Goal: Navigation & Orientation: Find specific page/section

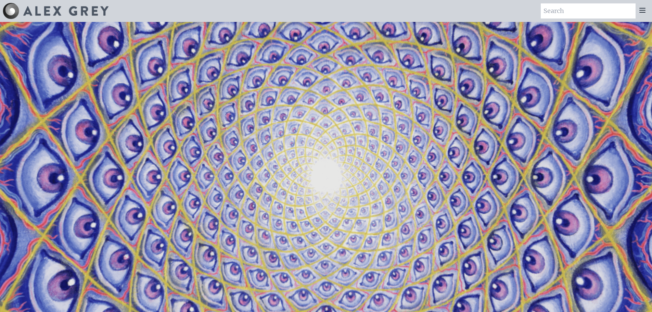
click at [644, 12] on icon at bounding box center [642, 10] width 5 height 4
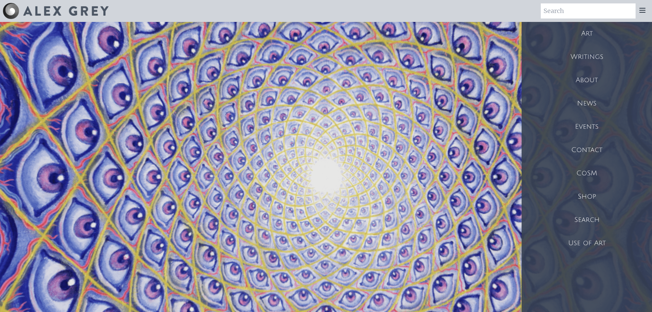
click at [595, 174] on div "CoSM" at bounding box center [587, 173] width 130 height 23
